Goal: Contribute content: Contribute content

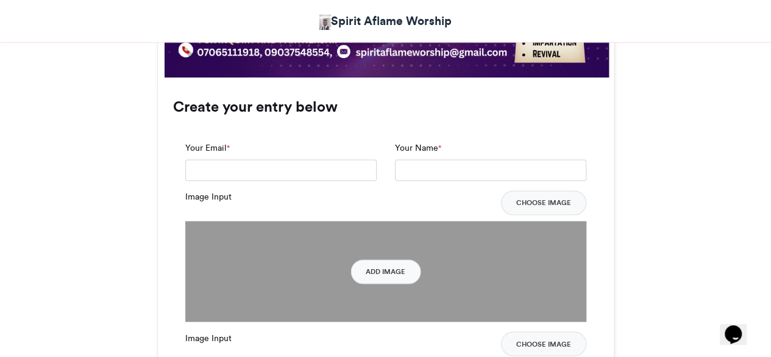
scroll to position [921, 0]
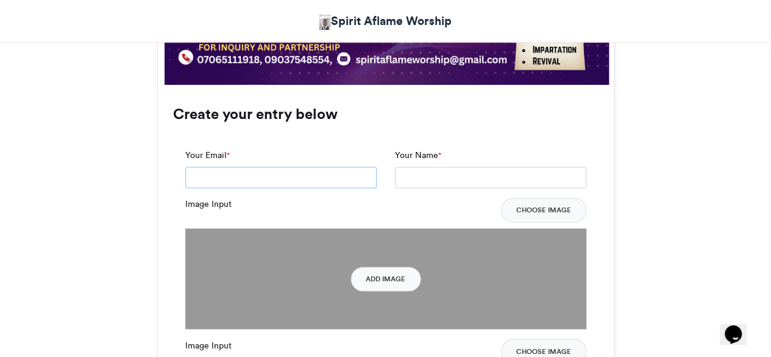
click at [307, 185] on input "Your Email *" at bounding box center [280, 177] width 191 height 22
type input "**********"
click at [436, 181] on input "Your Name *" at bounding box center [490, 177] width 191 height 22
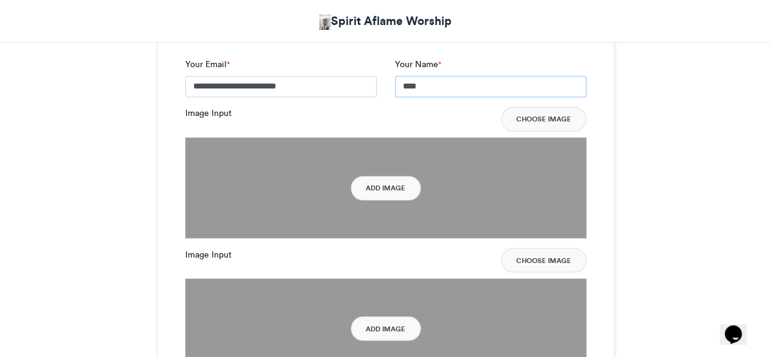
scroll to position [1012, 0]
type input "****"
click at [387, 191] on button "Add Image" at bounding box center [386, 187] width 70 height 24
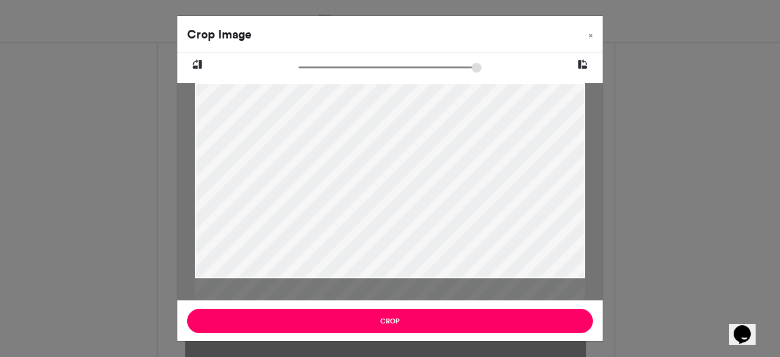
drag, startPoint x: 304, startPoint y: 68, endPoint x: 237, endPoint y: 55, distance: 68.8
click at [299, 62] on input "zoom" at bounding box center [390, 68] width 183 height 12
type input "******"
drag, startPoint x: 439, startPoint y: 146, endPoint x: 436, endPoint y: 246, distance: 99.4
click at [436, 246] on div at bounding box center [390, 278] width 390 height 403
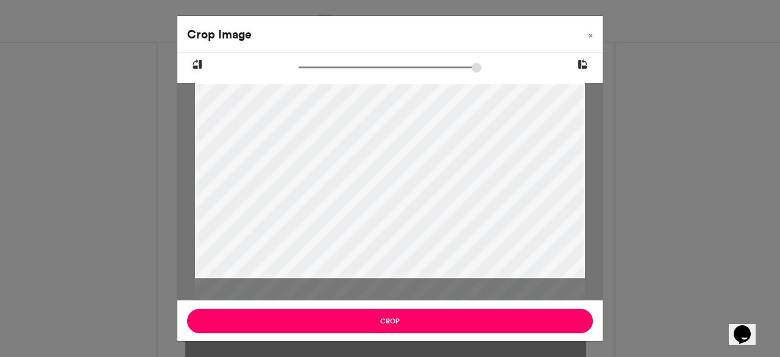
click at [441, 248] on div at bounding box center [390, 280] width 390 height 403
drag, startPoint x: 430, startPoint y: 212, endPoint x: 445, endPoint y: 145, distance: 68.8
click at [445, 145] on div at bounding box center [390, 213] width 390 height 403
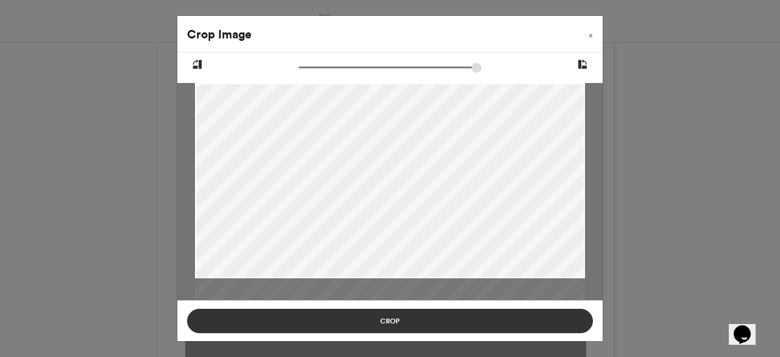
click at [396, 322] on button "Crop" at bounding box center [390, 320] width 406 height 24
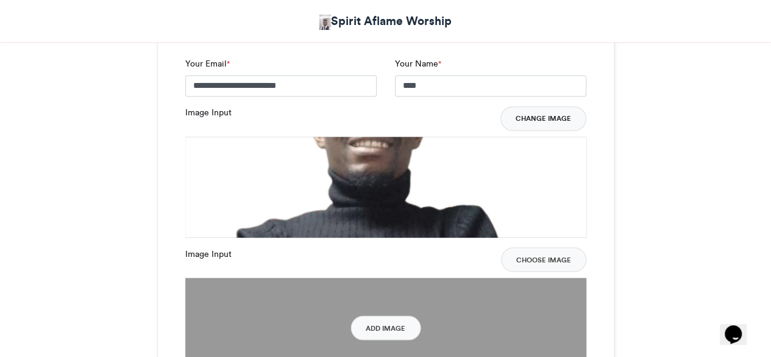
click at [533, 115] on button "Change Image" at bounding box center [544, 118] width 86 height 24
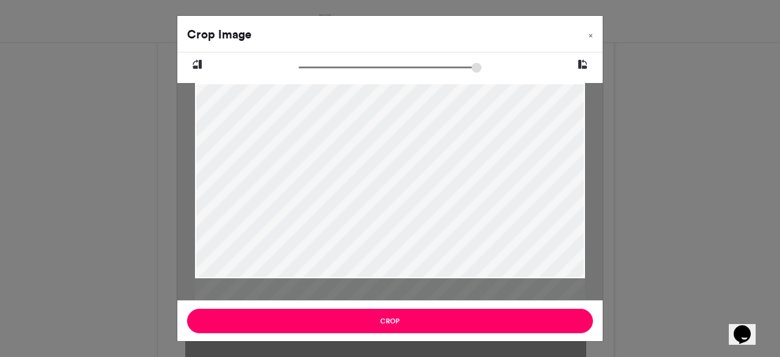
drag, startPoint x: 433, startPoint y: 187, endPoint x: 433, endPoint y: 229, distance: 41.5
click at [433, 229] on div at bounding box center [390, 220] width 390 height 403
drag, startPoint x: 433, startPoint y: 229, endPoint x: 444, endPoint y: 282, distance: 54.6
click at [444, 282] on div at bounding box center [390, 267] width 390 height 403
drag, startPoint x: 436, startPoint y: 216, endPoint x: 436, endPoint y: 225, distance: 8.5
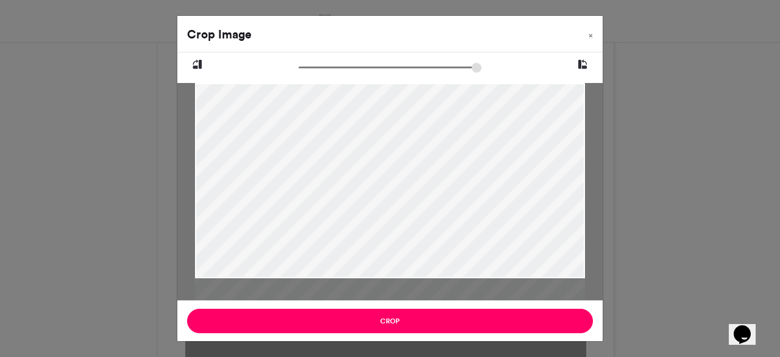
click at [436, 225] on div at bounding box center [390, 275] width 390 height 403
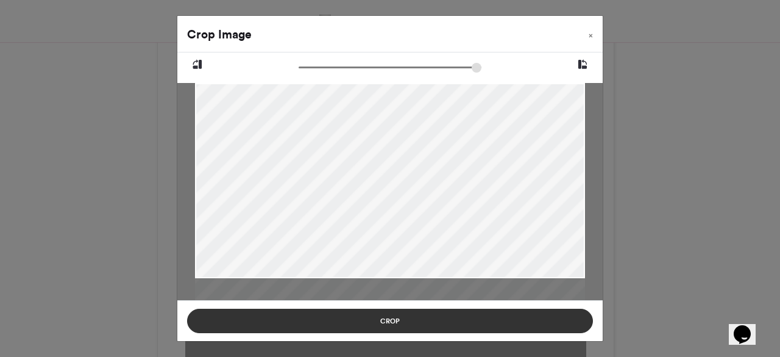
click at [406, 319] on button "Crop" at bounding box center [390, 320] width 406 height 24
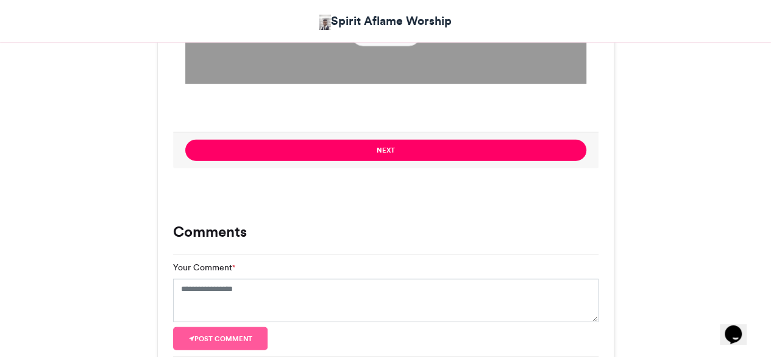
scroll to position [1447, 0]
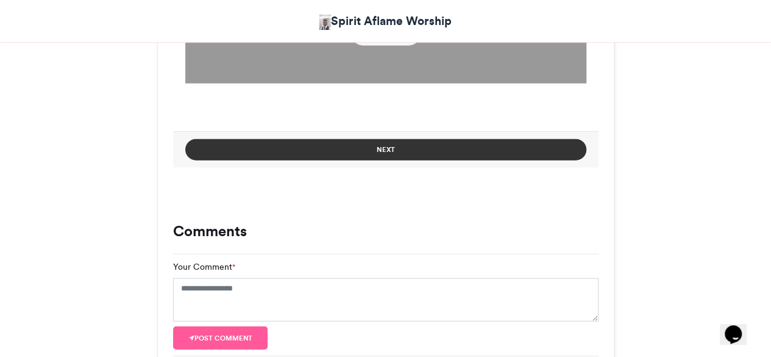
click at [426, 154] on button "Next" at bounding box center [385, 149] width 401 height 21
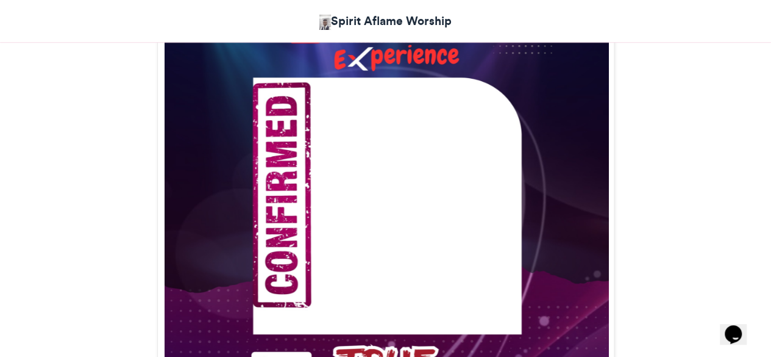
scroll to position [460, 0]
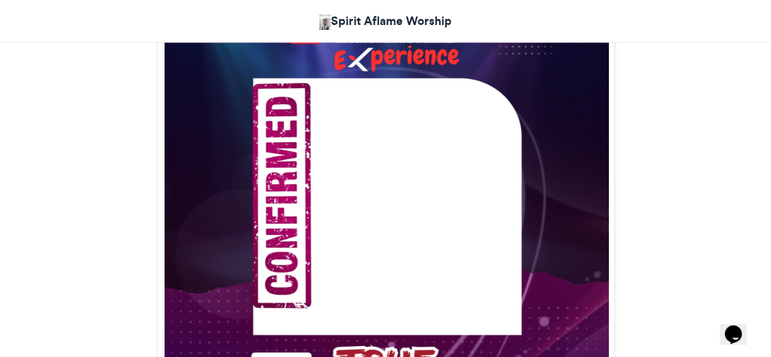
click at [382, 193] on img at bounding box center [386, 247] width 456 height 608
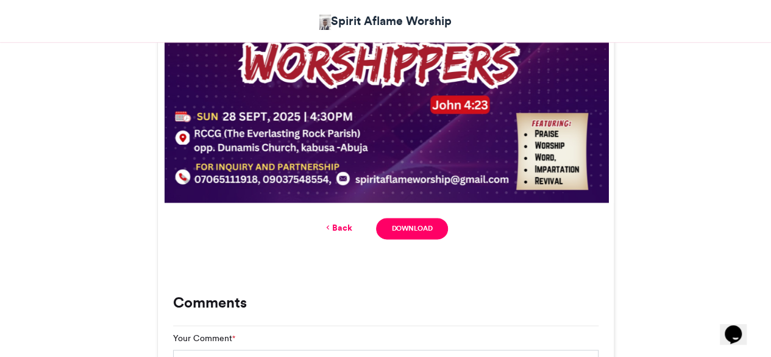
scroll to position [801, 0]
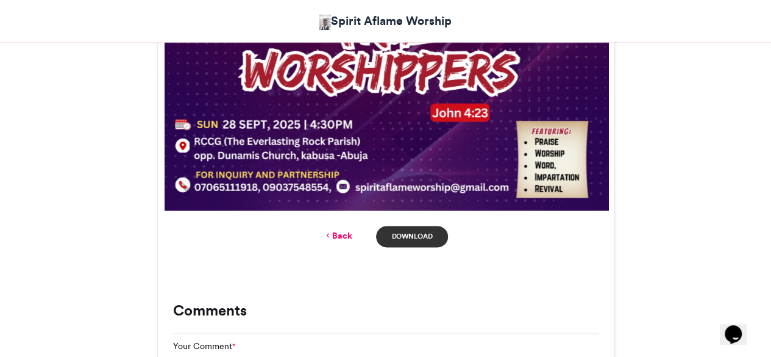
click at [422, 246] on link "Download" at bounding box center [411, 236] width 71 height 21
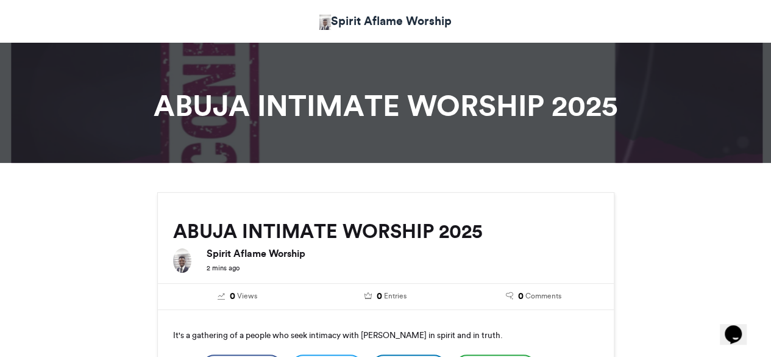
scroll to position [3, 0]
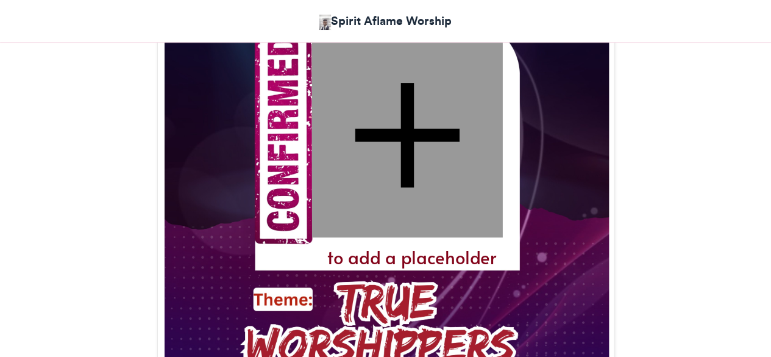
scroll to position [520, 0]
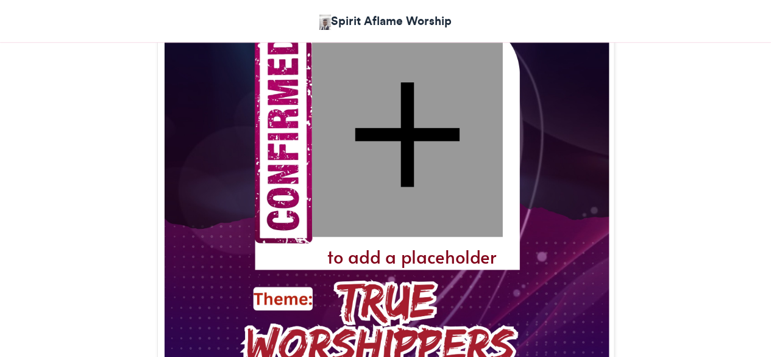
click at [402, 119] on div at bounding box center [407, 134] width 191 height 204
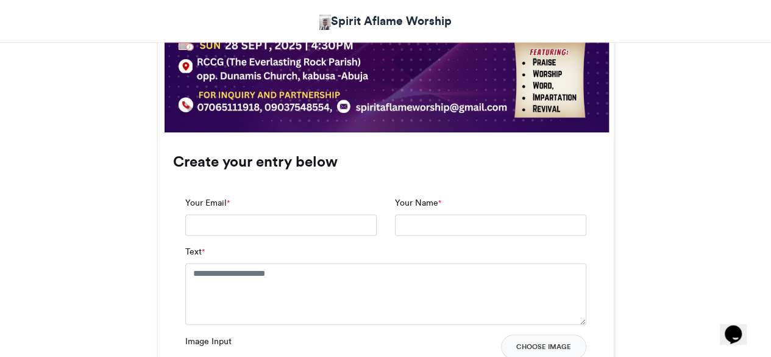
scroll to position [930, 0]
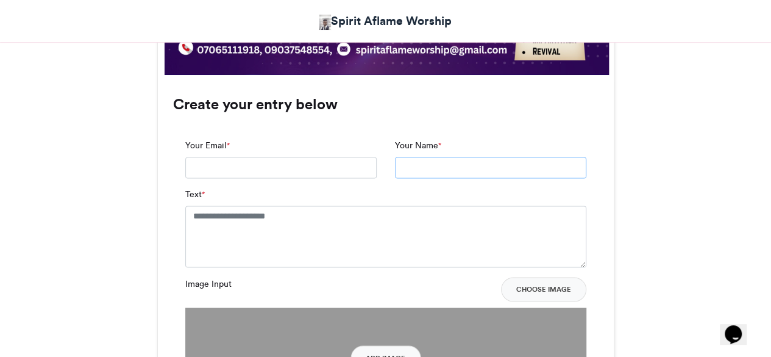
click at [441, 166] on input "Your Name *" at bounding box center [490, 168] width 191 height 22
type input "****"
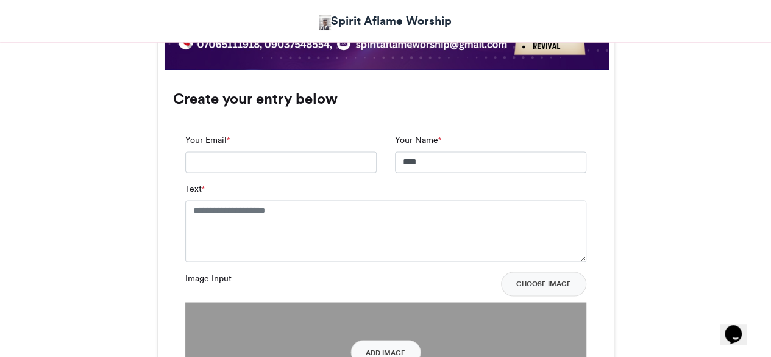
scroll to position [936, 0]
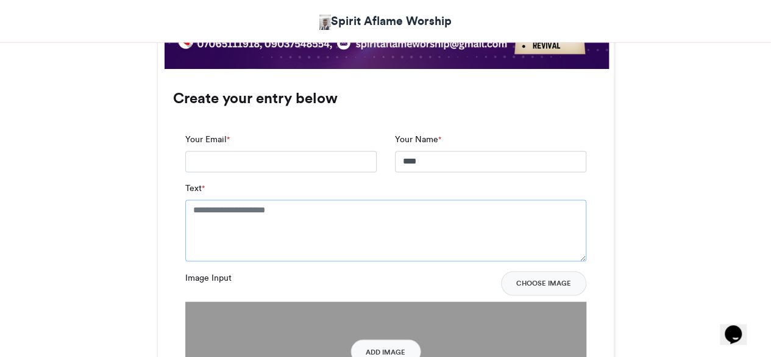
click at [295, 221] on textarea "Text *" at bounding box center [385, 229] width 401 height 61
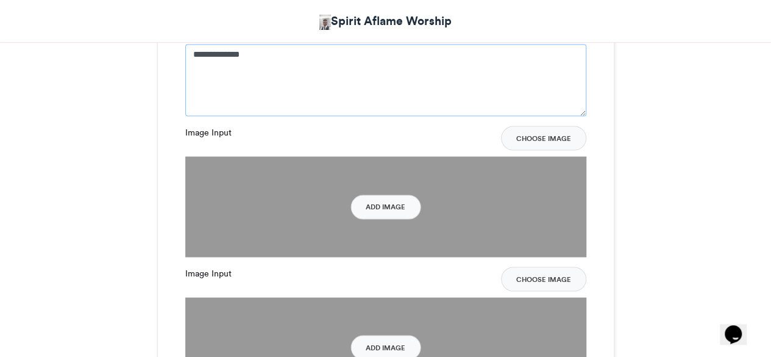
scroll to position [1096, 0]
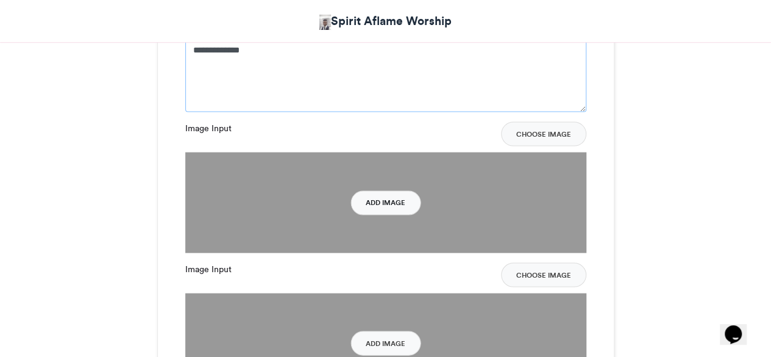
type textarea "**********"
click at [390, 203] on button "Add Image" at bounding box center [386, 202] width 70 height 24
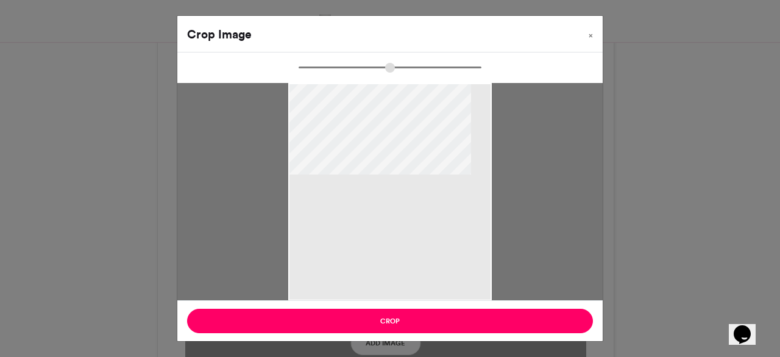
type input "******"
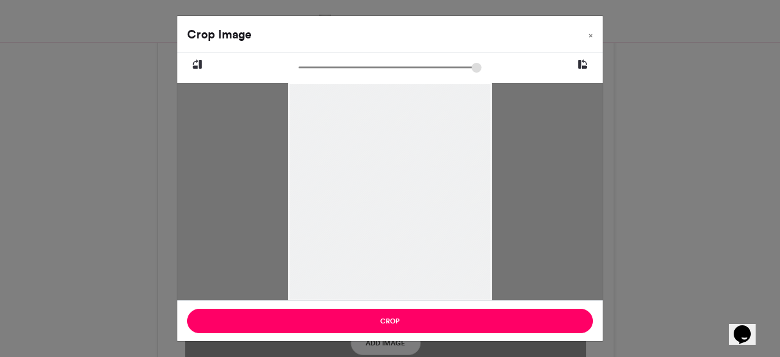
drag, startPoint x: 415, startPoint y: 152, endPoint x: 420, endPoint y: 213, distance: 61.8
click at [420, 213] on div at bounding box center [389, 224] width 203 height 284
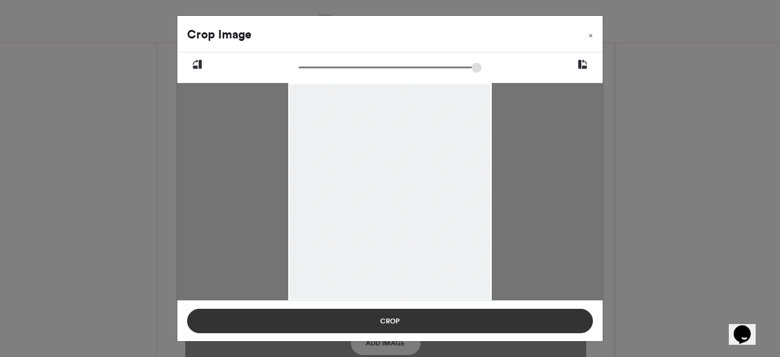
click at [404, 315] on button "Crop" at bounding box center [390, 320] width 406 height 24
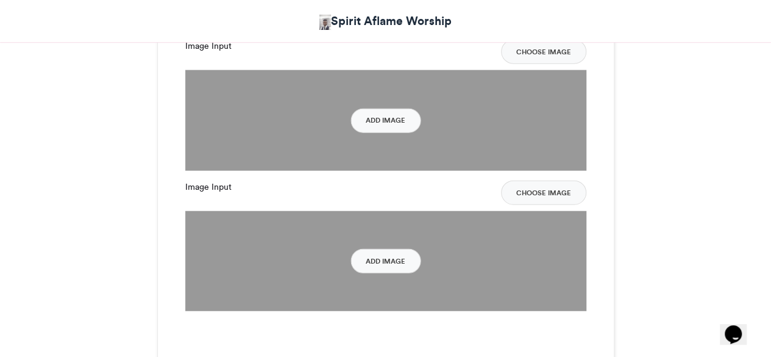
scroll to position [1641, 0]
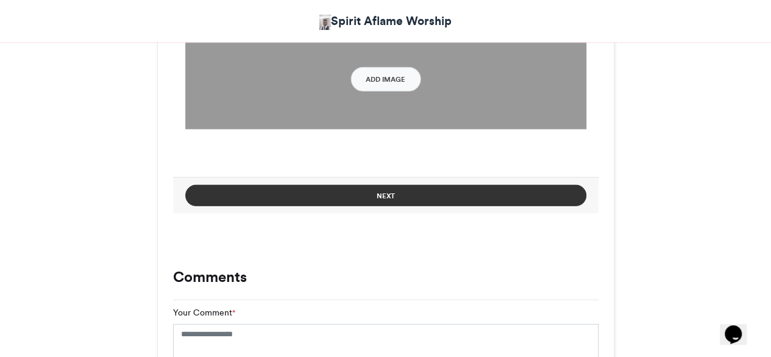
click at [407, 196] on button "Next" at bounding box center [385, 195] width 401 height 21
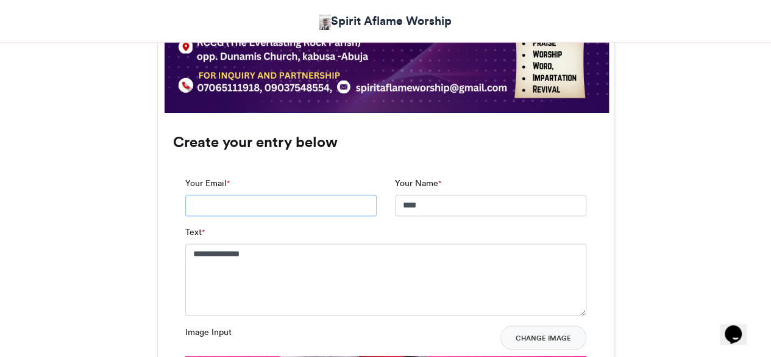
scroll to position [891, 0]
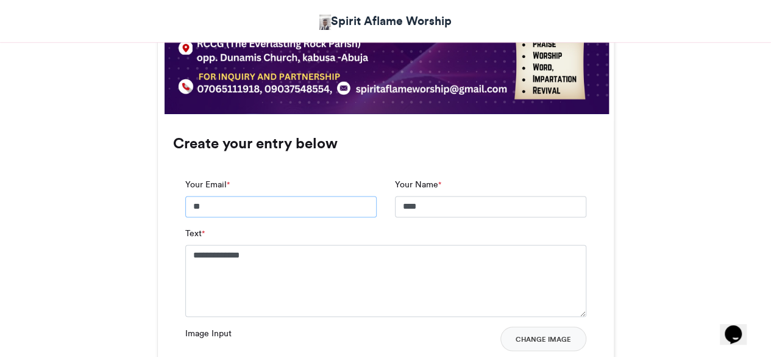
type input "**********"
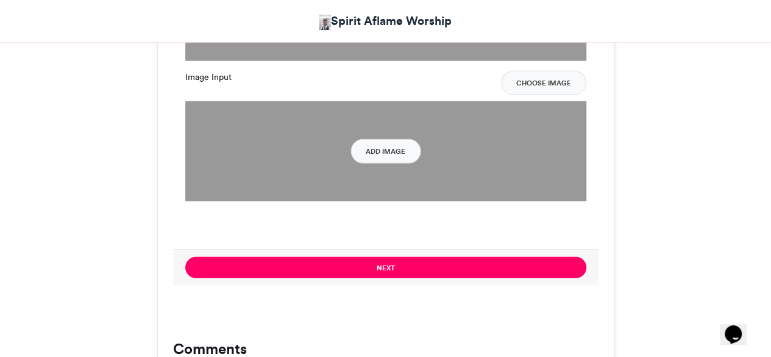
scroll to position [1569, 0]
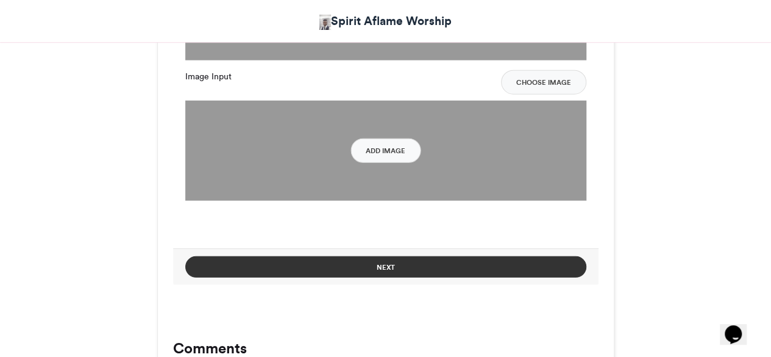
click at [313, 259] on button "Next" at bounding box center [385, 266] width 401 height 21
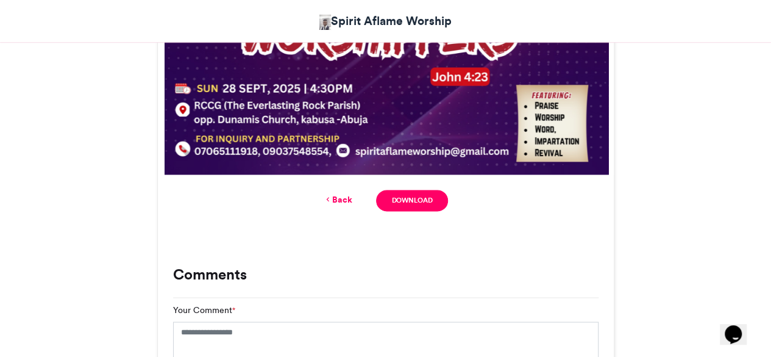
scroll to position [836, 0]
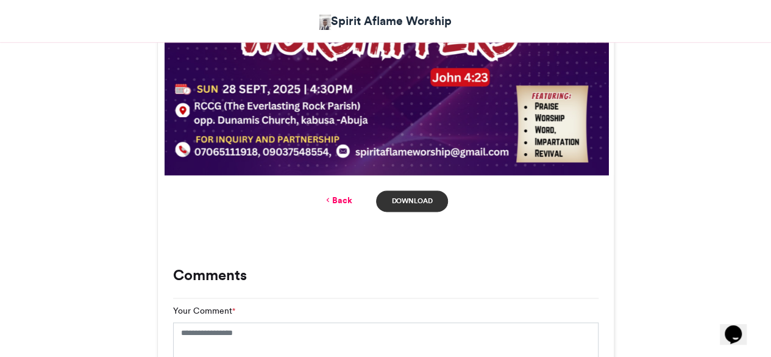
click at [433, 202] on link "Download" at bounding box center [411, 200] width 71 height 21
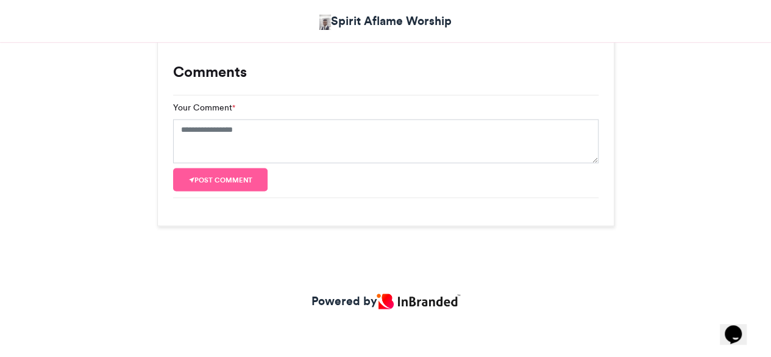
scroll to position [982, 0]
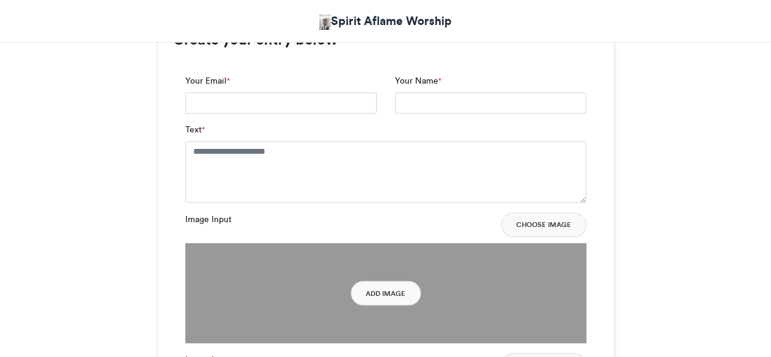
scroll to position [996, 0]
click at [352, 148] on textarea "Text *" at bounding box center [385, 170] width 401 height 61
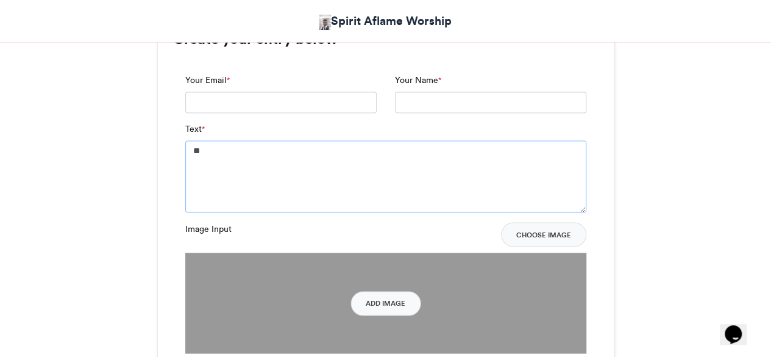
scroll to position [0, 0]
type textarea "**********"
click at [387, 308] on button "Add Image" at bounding box center [386, 303] width 70 height 24
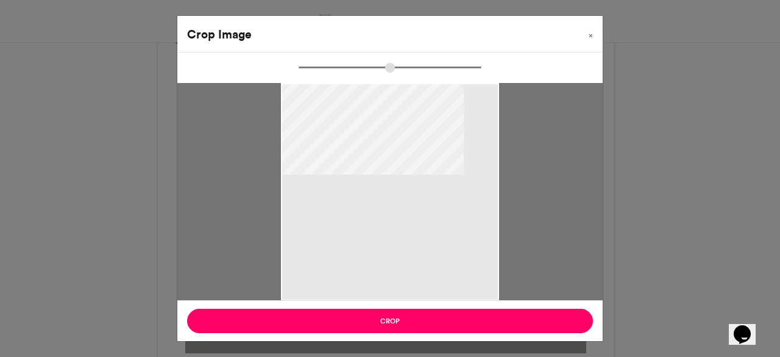
type input "******"
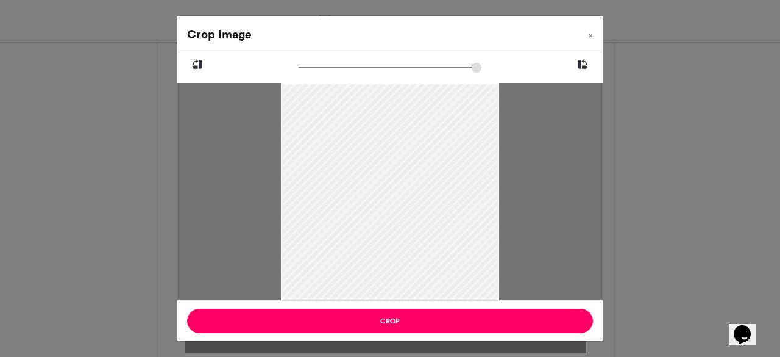
drag, startPoint x: 405, startPoint y: 255, endPoint x: 404, endPoint y: 229, distance: 26.9
click at [404, 229] on div at bounding box center [390, 165] width 218 height 301
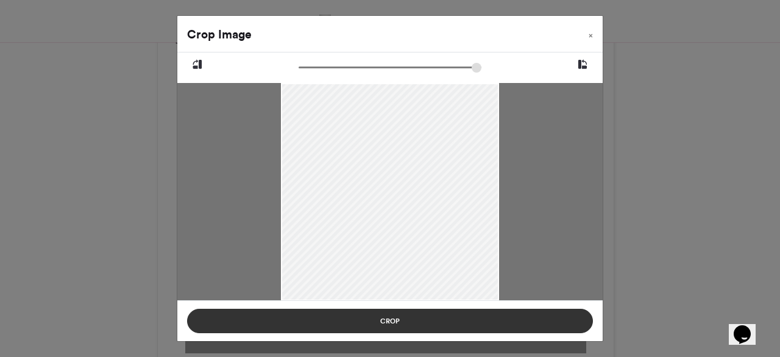
click at [424, 316] on button "Crop" at bounding box center [390, 320] width 406 height 24
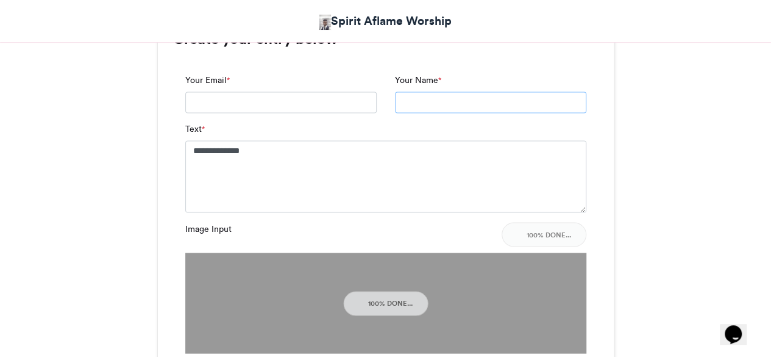
click at [436, 101] on input "Your Name *" at bounding box center [490, 102] width 191 height 22
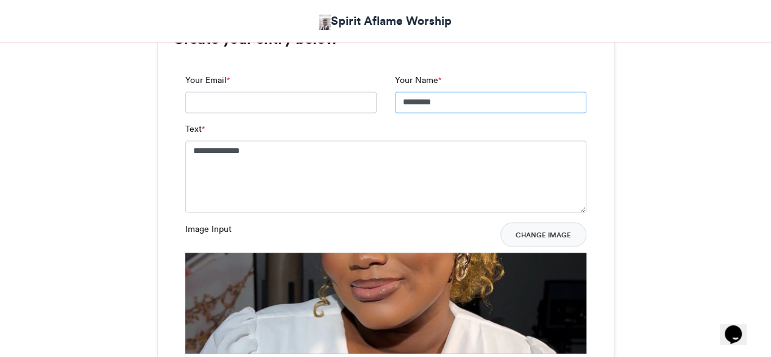
type input "********"
click at [349, 103] on input "Your Email *" at bounding box center [280, 102] width 191 height 22
type input "*"
type input "**********"
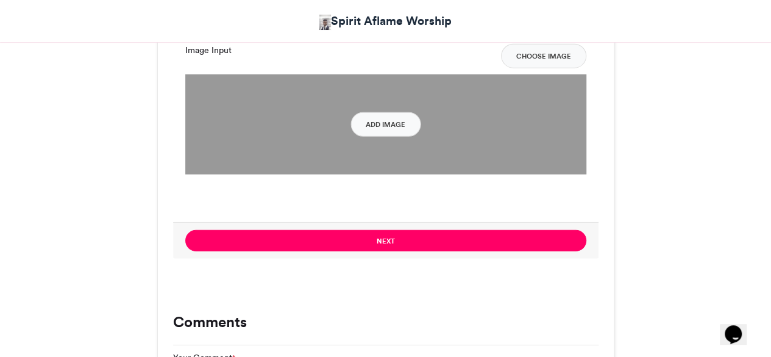
scroll to position [1619, 0]
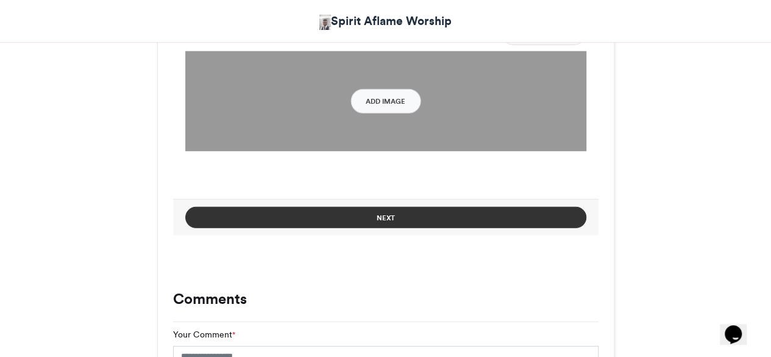
click at [385, 220] on button "Next" at bounding box center [385, 217] width 401 height 21
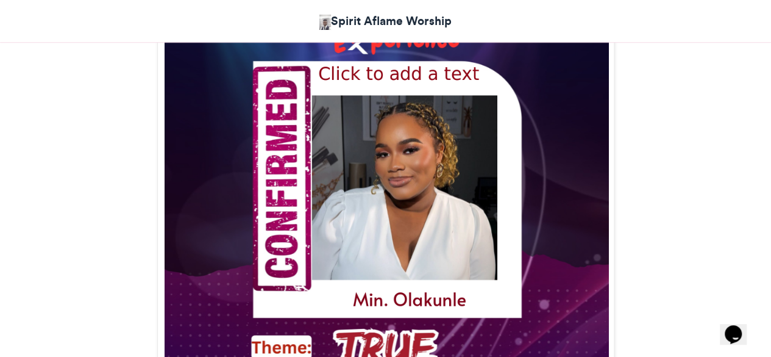
scroll to position [478, 0]
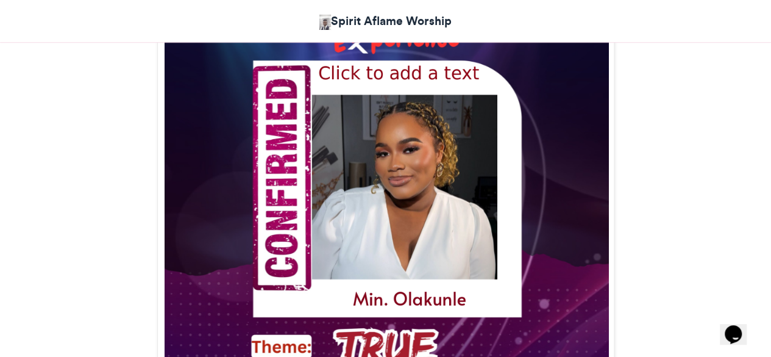
click at [385, 220] on img at bounding box center [386, 230] width 456 height 608
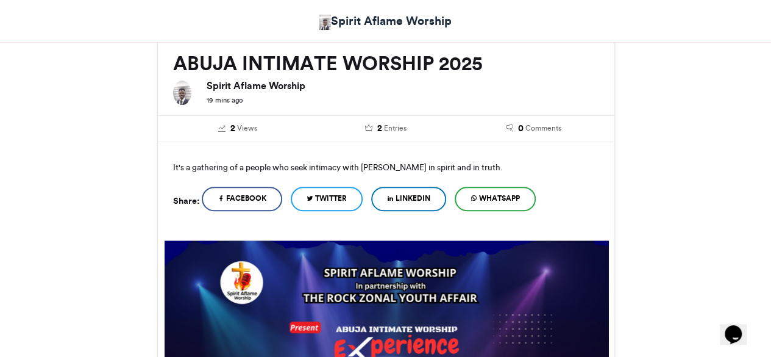
scroll to position [171, 0]
